Goal: Information Seeking & Learning: Understand process/instructions

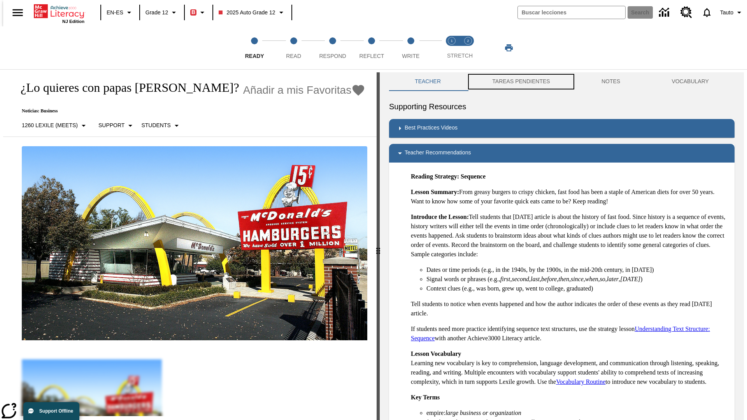
click at [516, 82] on button "TAREAS PENDIENTES" at bounding box center [521, 81] width 109 height 19
click at [520, 82] on button "TAREAS PENDIENTES" at bounding box center [521, 81] width 109 height 19
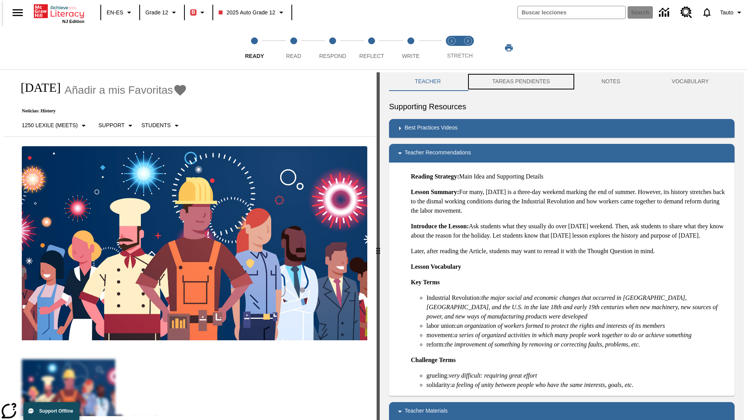
click at [520, 82] on button "TAREAS PENDIENTES" at bounding box center [521, 81] width 109 height 19
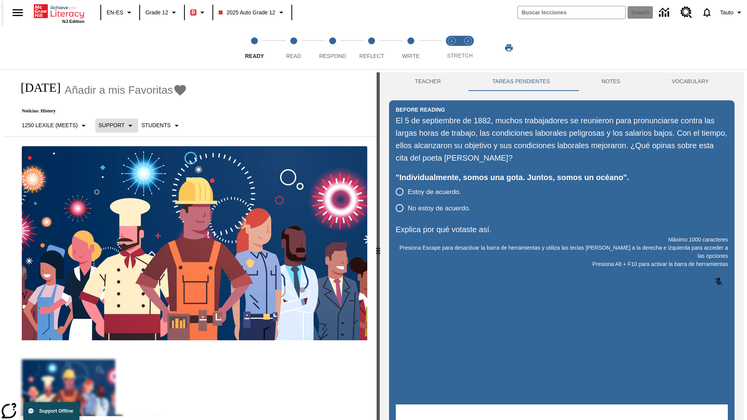
click at [112, 125] on p "Support" at bounding box center [111, 125] width 26 height 8
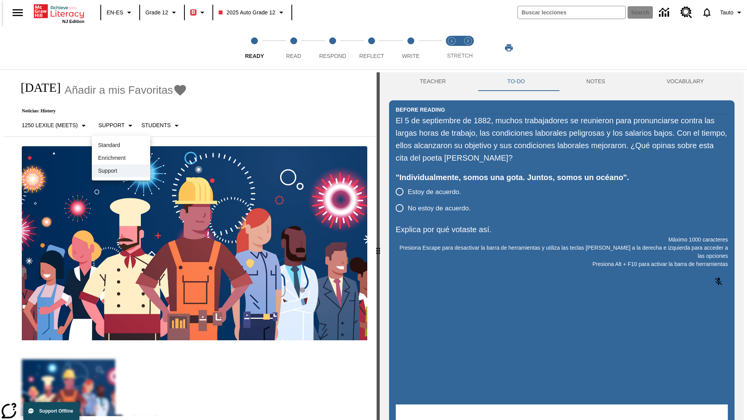
click at [121, 171] on p "Support" at bounding box center [121, 171] width 46 height 8
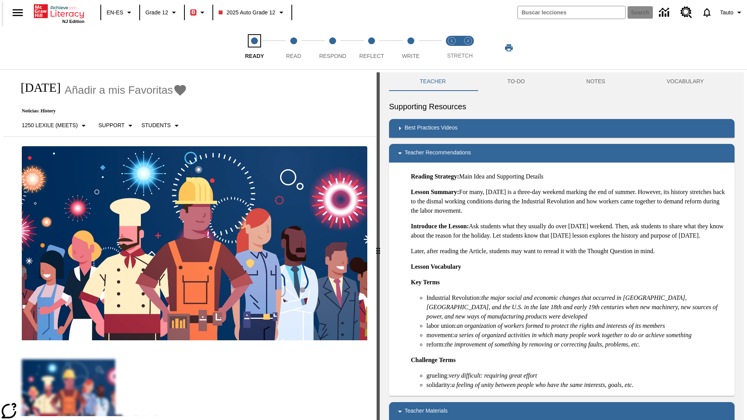
click at [255, 48] on span "Ready" at bounding box center [254, 53] width 19 height 14
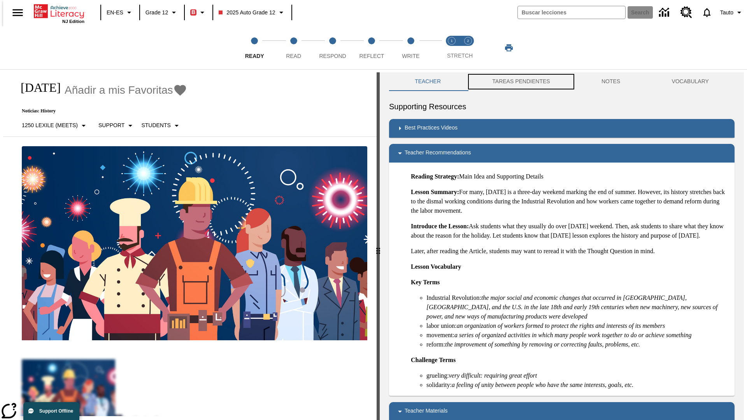
click at [516, 82] on button "TAREAS PENDIENTES" at bounding box center [521, 81] width 109 height 19
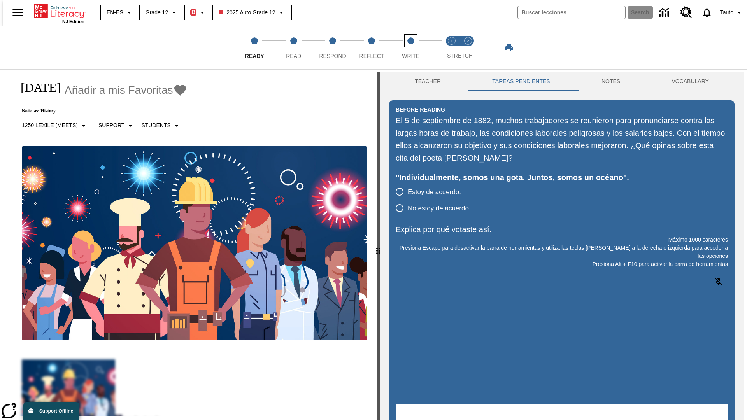
click at [411, 48] on span "Write" at bounding box center [411, 53] width 18 height 14
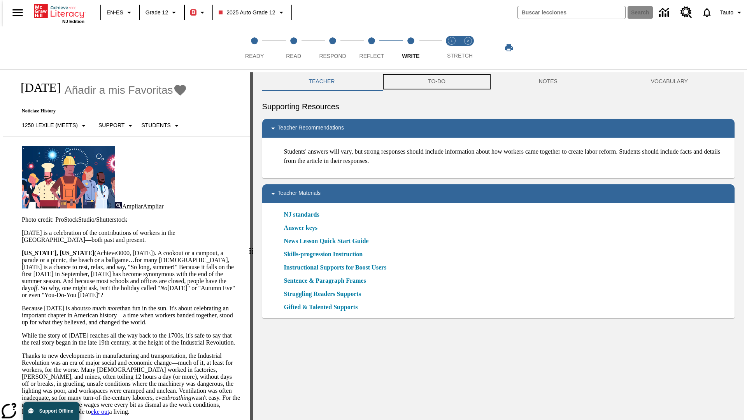
scroll to position [0, 0]
click at [436, 82] on button "TAREAS PENDIENTES" at bounding box center [441, 81] width 141 height 19
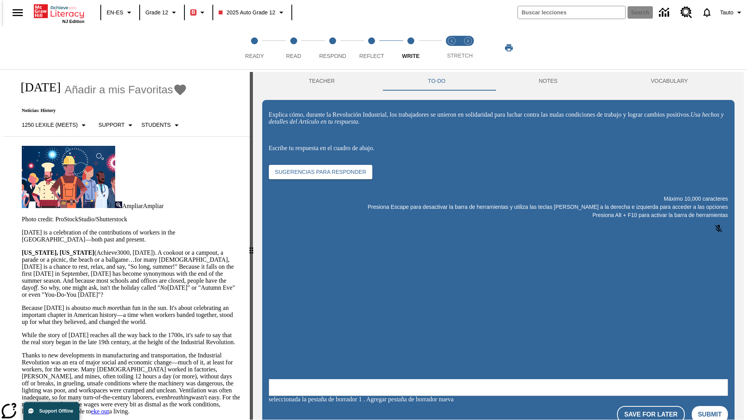
scroll to position [0, 0]
